Goal: Information Seeking & Learning: Find specific page/section

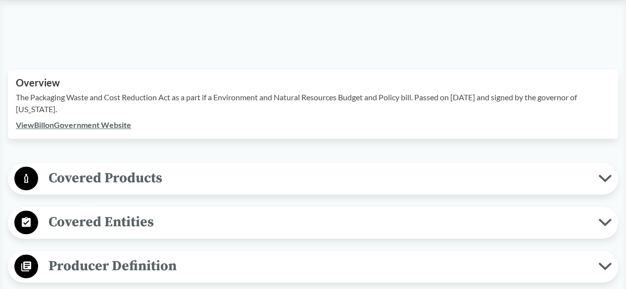
scroll to position [297, 0]
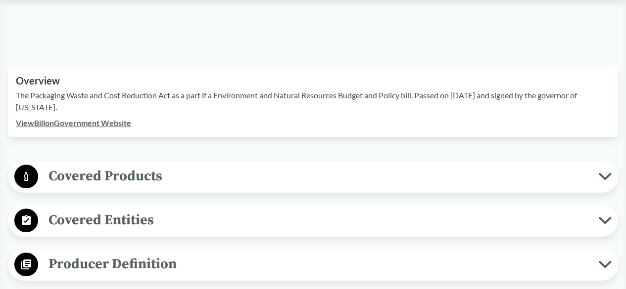
click at [109, 118] on link "View Bill on Government Website" at bounding box center [73, 122] width 115 height 9
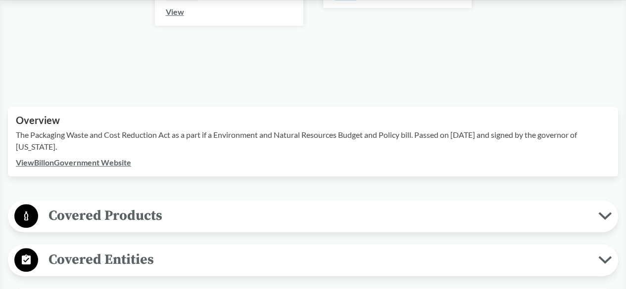
scroll to position [297, 0]
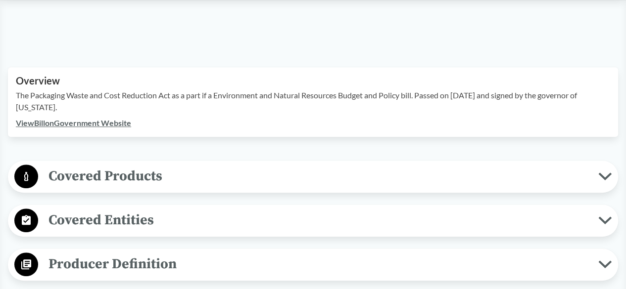
click at [110, 118] on link "View Bill on Government Website" at bounding box center [73, 122] width 115 height 9
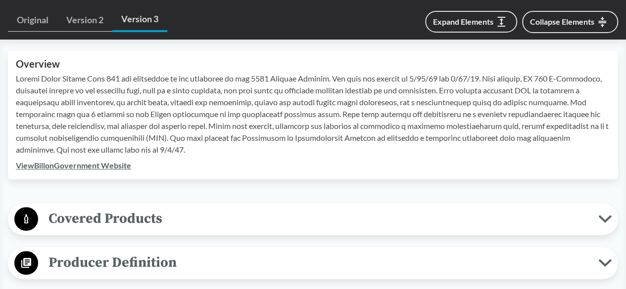
scroll to position [346, 0]
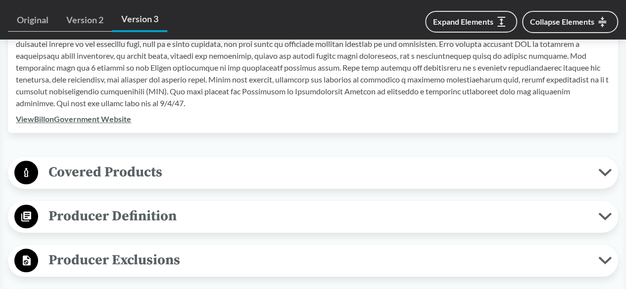
click at [93, 123] on link "View Bill on Government Website" at bounding box center [73, 118] width 115 height 9
